Goal: Information Seeking & Learning: Learn about a topic

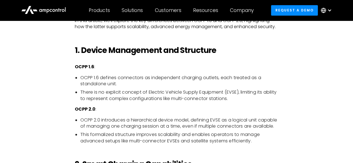
scroll to position [360, 0]
drag, startPoint x: 80, startPoint y: 84, endPoint x: 122, endPoint y: 86, distance: 42.7
click at [122, 86] on ul "OCPP 1.6 defines connectors as independent charging outlets, each treated as a …" at bounding box center [176, 88] width 203 height 27
click at [92, 90] on li "There is no explicit concept of Electric Vehicle Supply Equipment (EVSE), limit…" at bounding box center [179, 95] width 198 height 13
drag, startPoint x: 81, startPoint y: 92, endPoint x: 183, endPoint y: 94, distance: 102.4
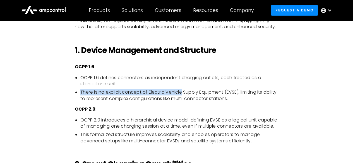
click at [183, 94] on li "There is no explicit concept of Electric Vehicle Supply Equipment (EVSE), limit…" at bounding box center [179, 95] width 198 height 13
click at [135, 118] on li "OCPP 2.0 introduces a hierarchical device model, defining EVSE as a logical uni…" at bounding box center [179, 123] width 198 height 13
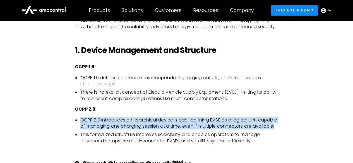
drag, startPoint x: 80, startPoint y: 118, endPoint x: 265, endPoint y: 132, distance: 186.1
click at [265, 132] on ul "OCPP 2.0 introduces a hierarchical device model, defining EVSE as a logical uni…" at bounding box center [176, 130] width 203 height 27
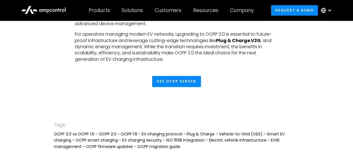
scroll to position [1421, 0]
